Goal: Task Accomplishment & Management: Complete application form

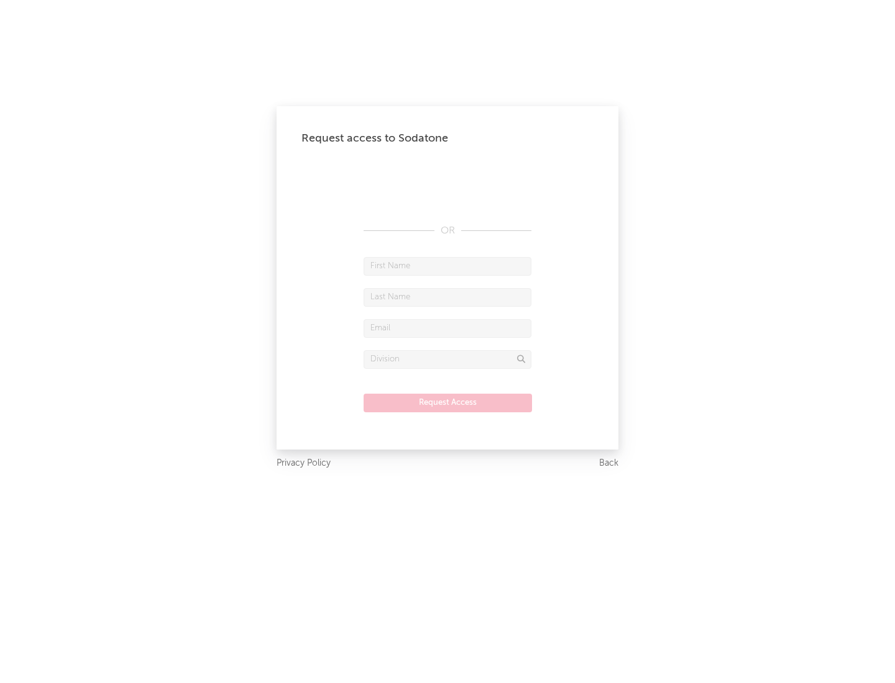
click at [447, 266] on input "text" at bounding box center [447, 266] width 168 height 19
type input "[PERSON_NAME]"
click at [447, 297] on input "text" at bounding box center [447, 297] width 168 height 19
type input "[PERSON_NAME]"
click at [447, 328] on input "text" at bounding box center [447, 328] width 168 height 19
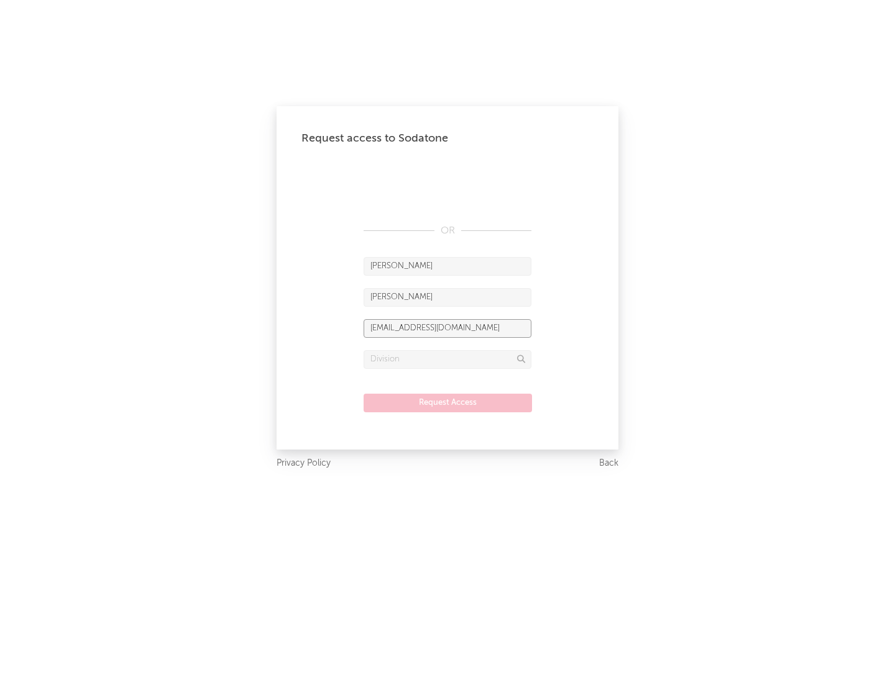
type input "[EMAIL_ADDRESS][DOMAIN_NAME]"
click at [447, 359] on input "text" at bounding box center [447, 359] width 168 height 19
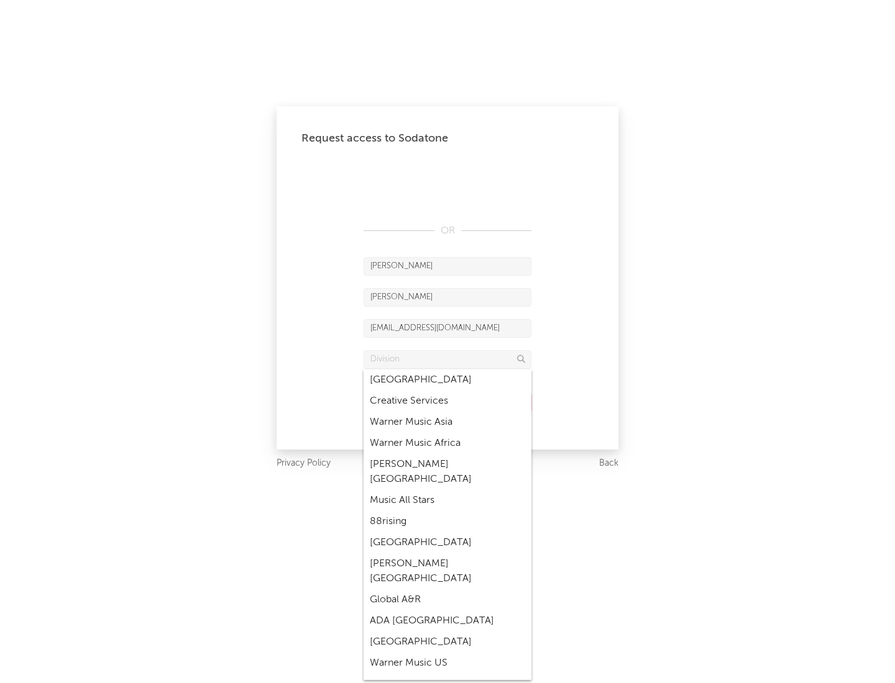
click at [447, 490] on div "Music All Stars" at bounding box center [447, 500] width 168 height 21
type input "Music All Stars"
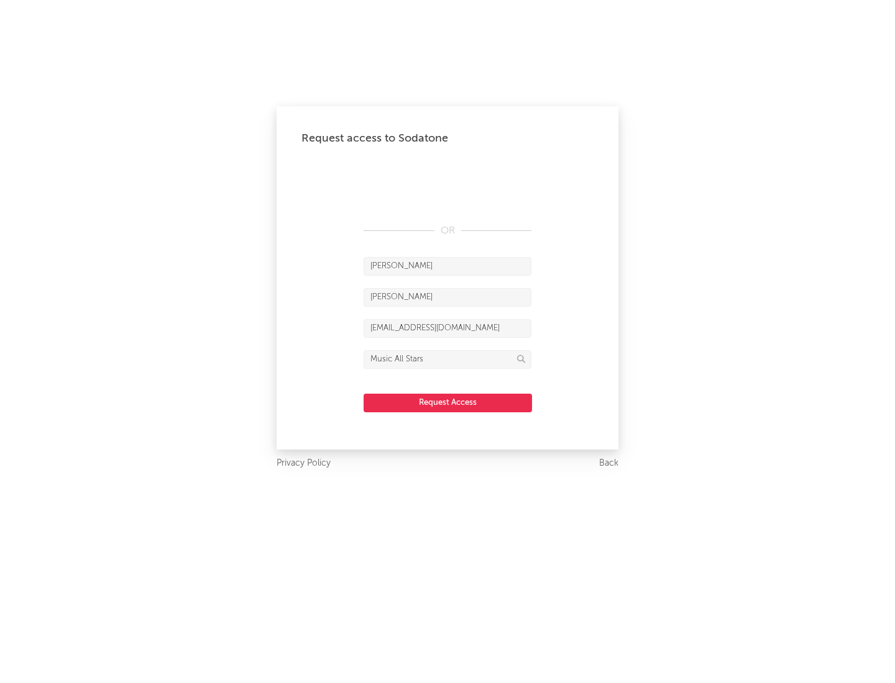
click at [447, 403] on button "Request Access" at bounding box center [447, 403] width 168 height 19
